Goal: Transaction & Acquisition: Purchase product/service

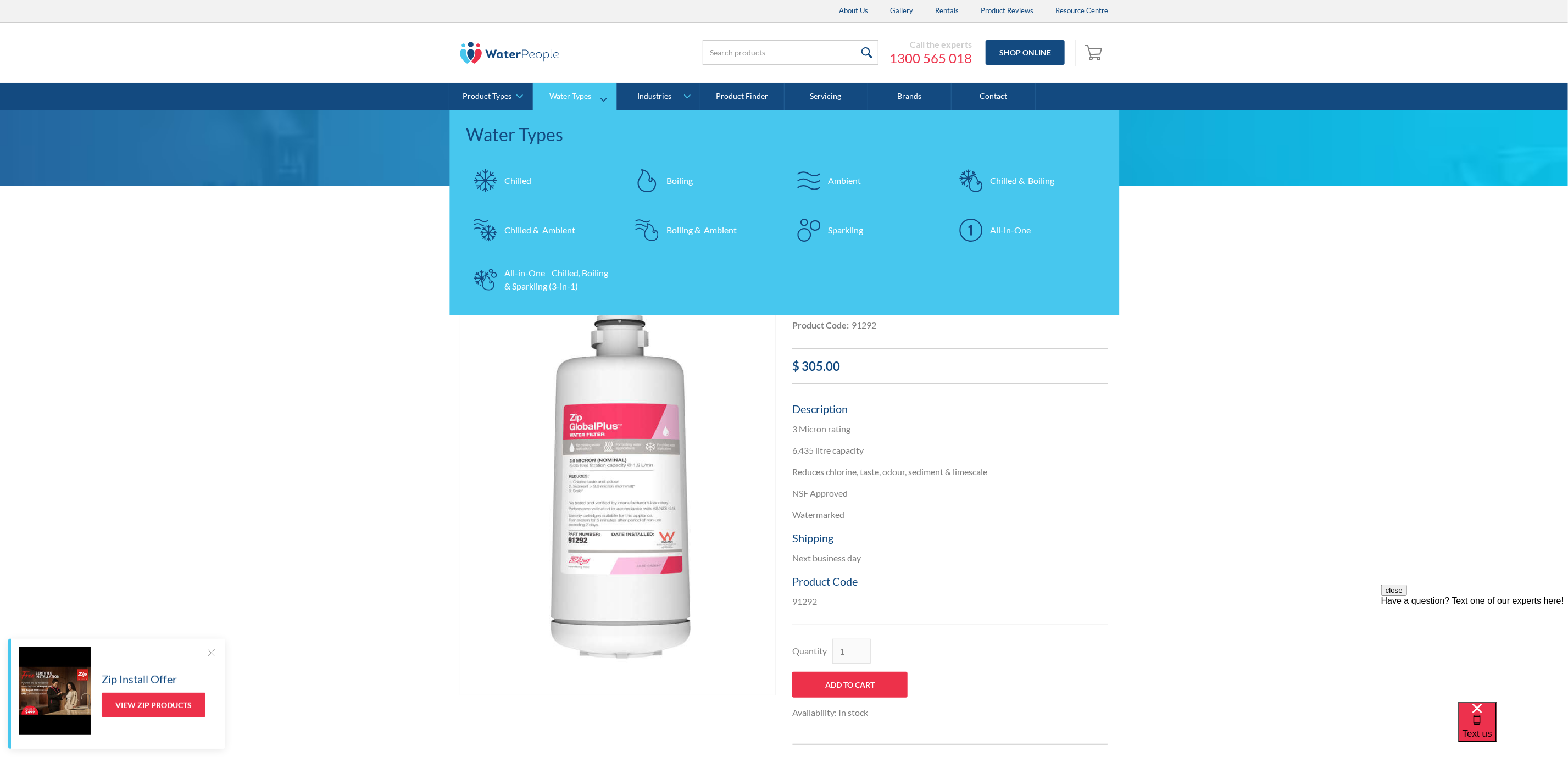
click at [1041, 180] on div "Chilled & Boiling" at bounding box center [1022, 181] width 65 height 13
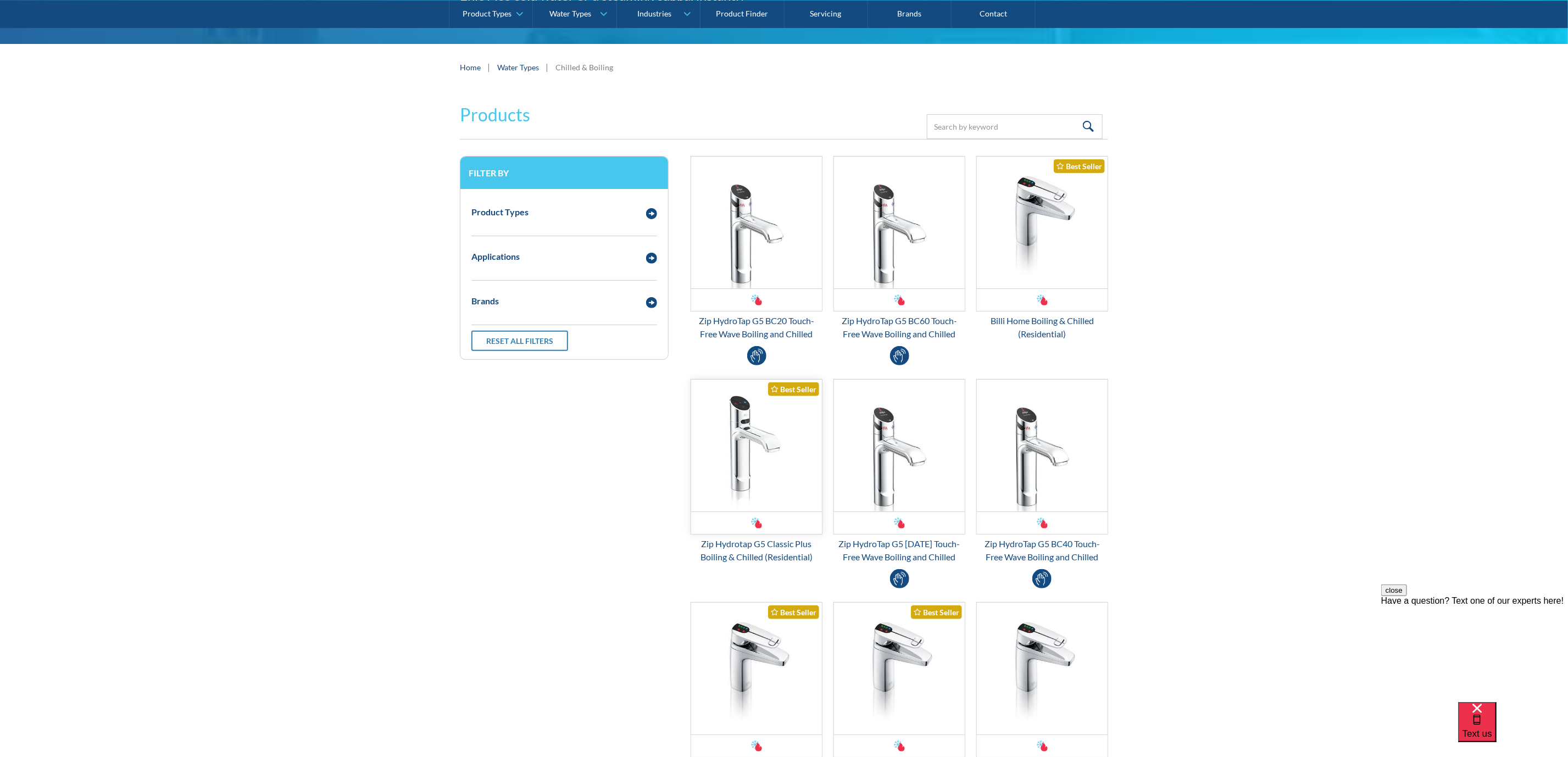
click at [789, 452] on img "Email Form 3" at bounding box center [756, 445] width 131 height 132
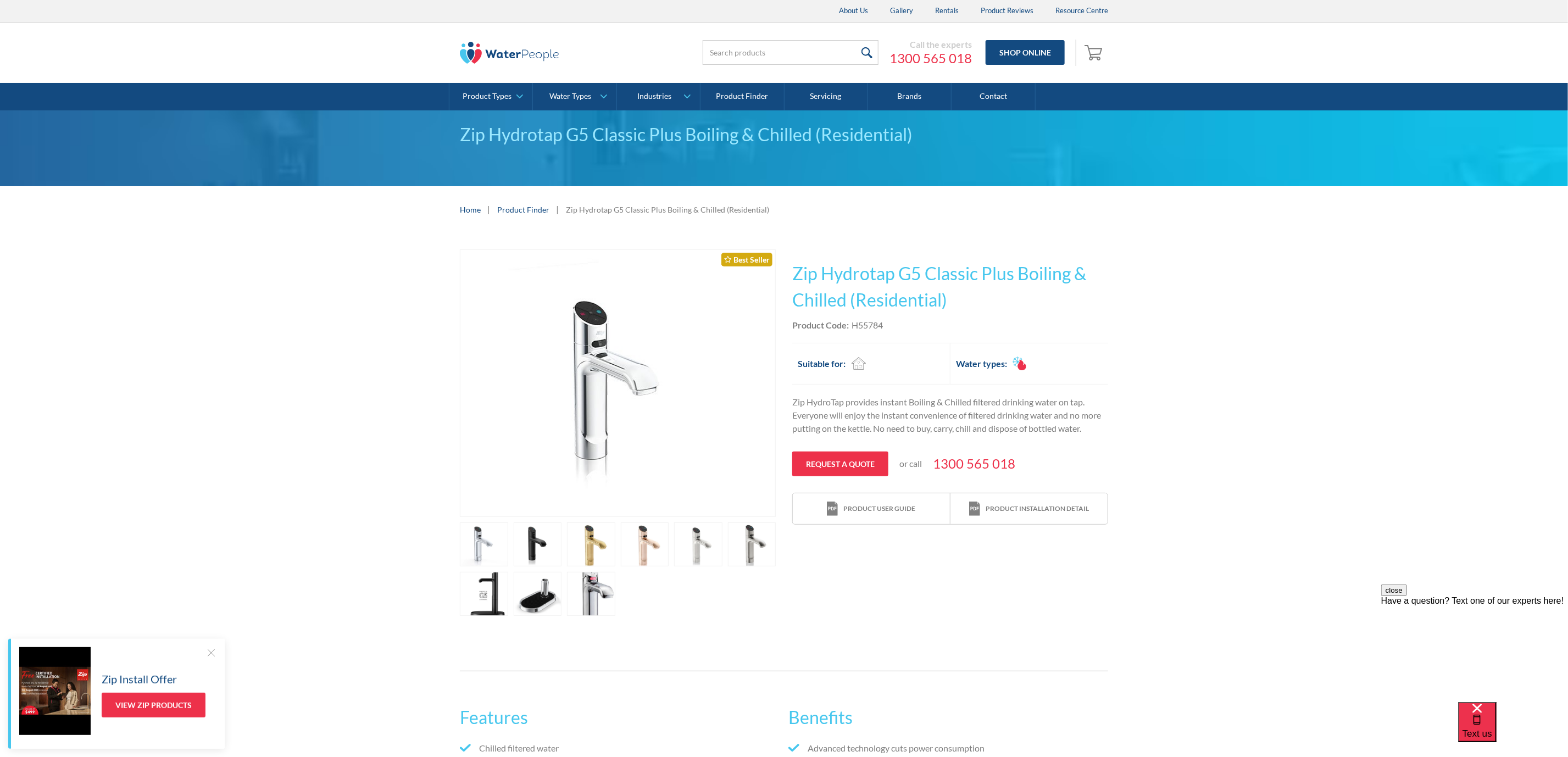
click at [1146, 58] on div "Call the experts 1300 565 018 Shop Online 0 Your Cart Subtotal Pay with browser…" at bounding box center [784, 53] width 1546 height 61
click at [1178, 54] on div "Call the experts 1300 565 018 Shop Online 0 Your Cart Subtotal Pay with browser…" at bounding box center [784, 53] width 1546 height 61
